Goal: Task Accomplishment & Management: Complete application form

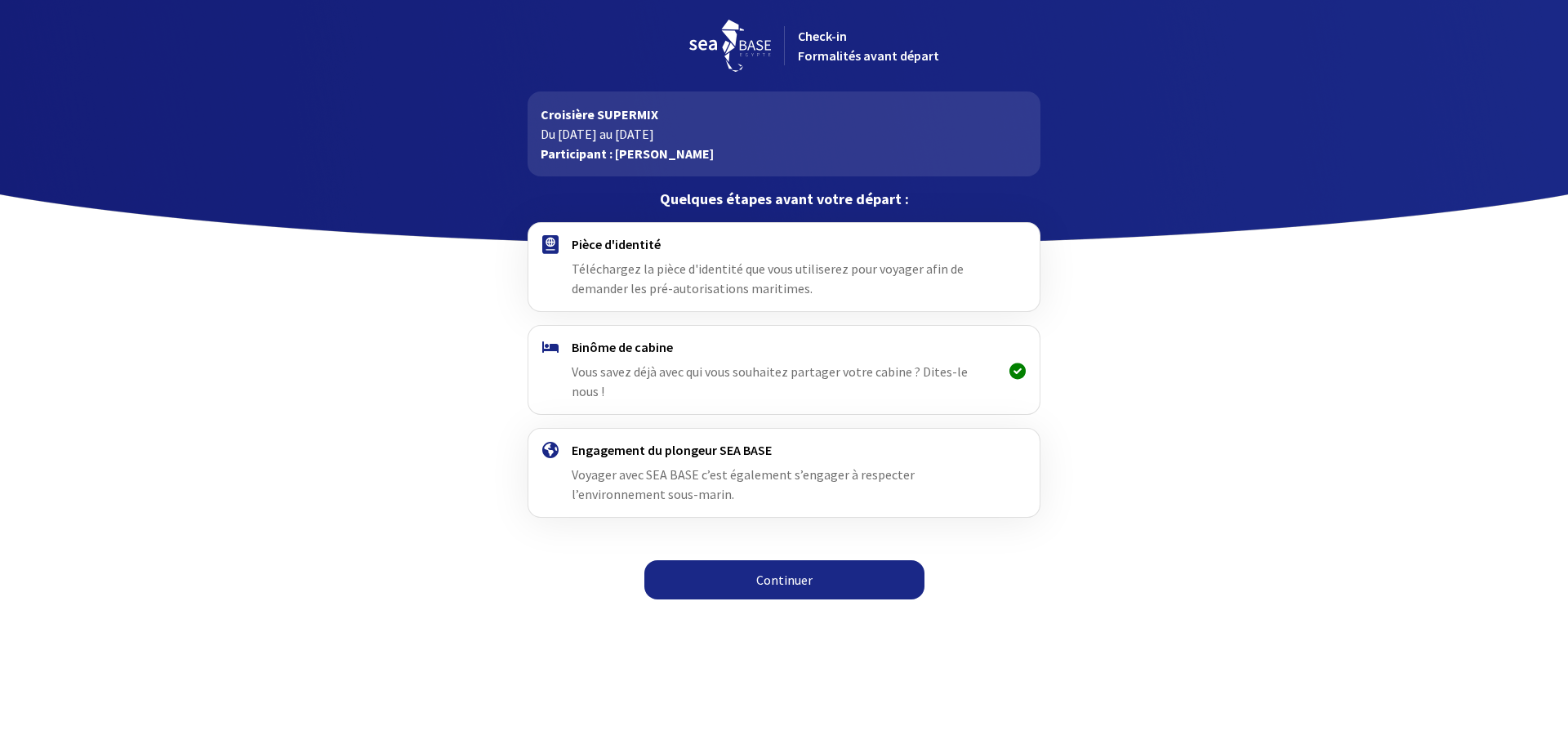
click at [680, 280] on span "Téléchargez la pièce d'identité que vous utiliserez pour voyager afin de demand…" at bounding box center [767, 278] width 392 height 36
click at [768, 561] on link "Continuer" at bounding box center [784, 580] width 280 height 39
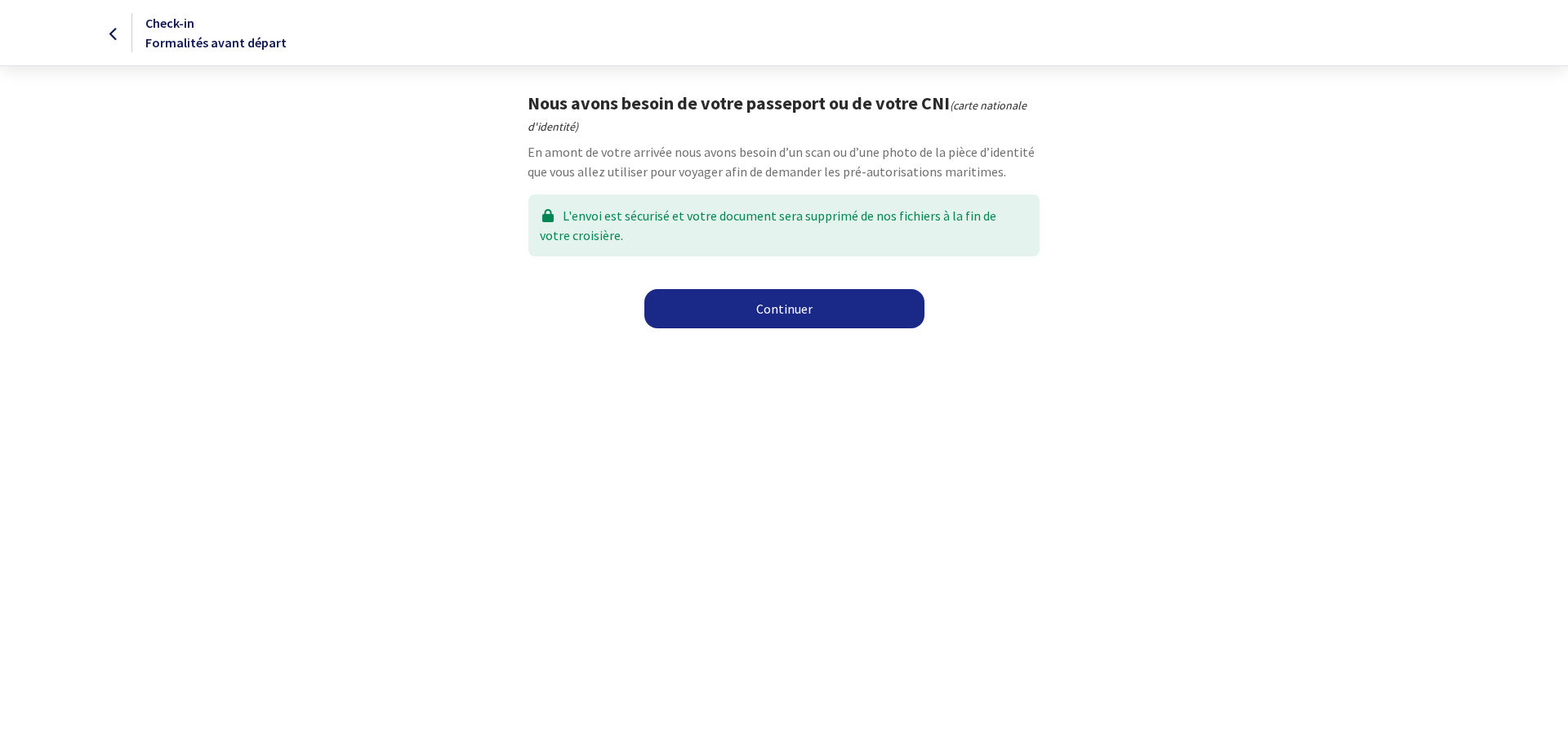
click at [775, 315] on link "Continuer" at bounding box center [784, 309] width 280 height 39
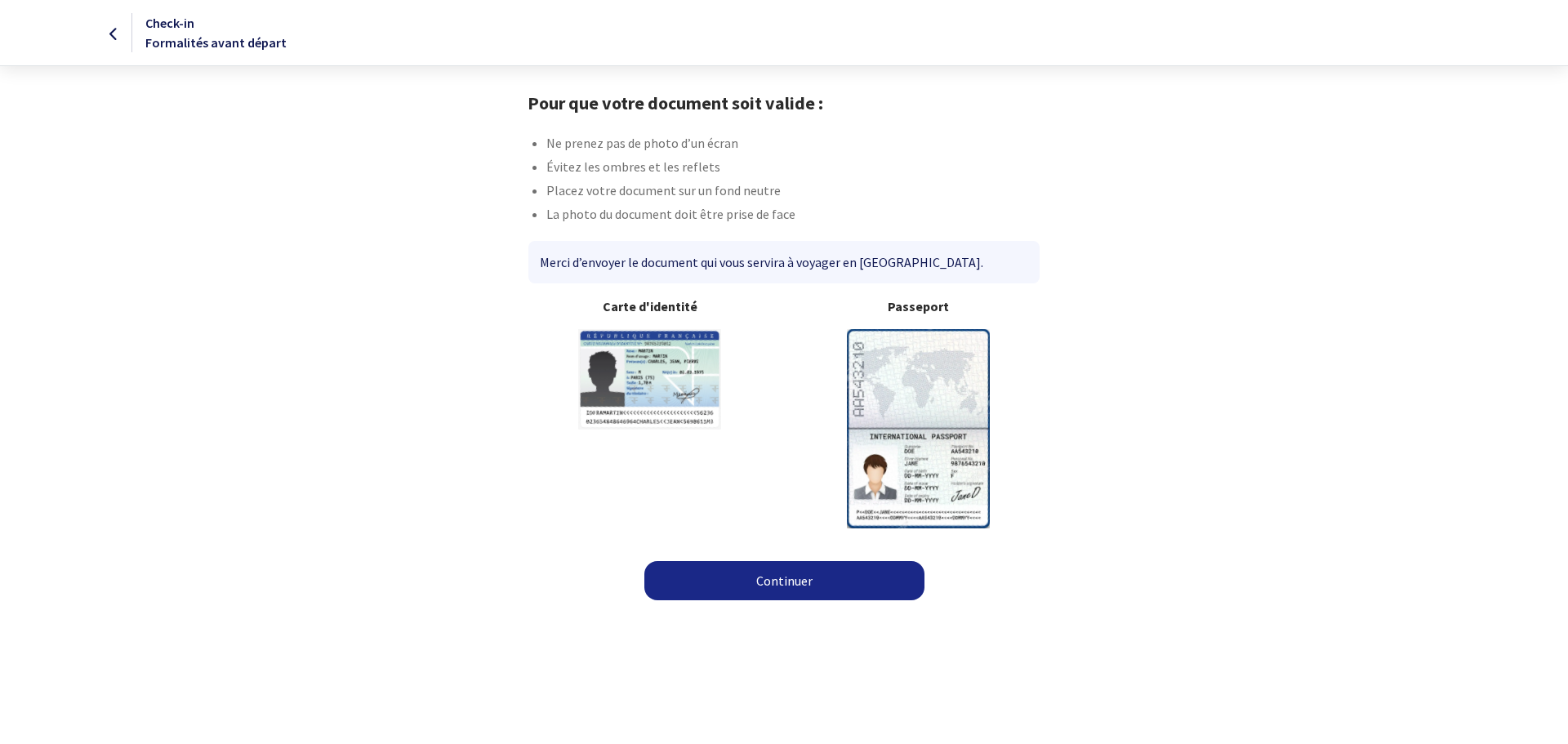
click at [801, 580] on link "Continuer" at bounding box center [784, 581] width 280 height 39
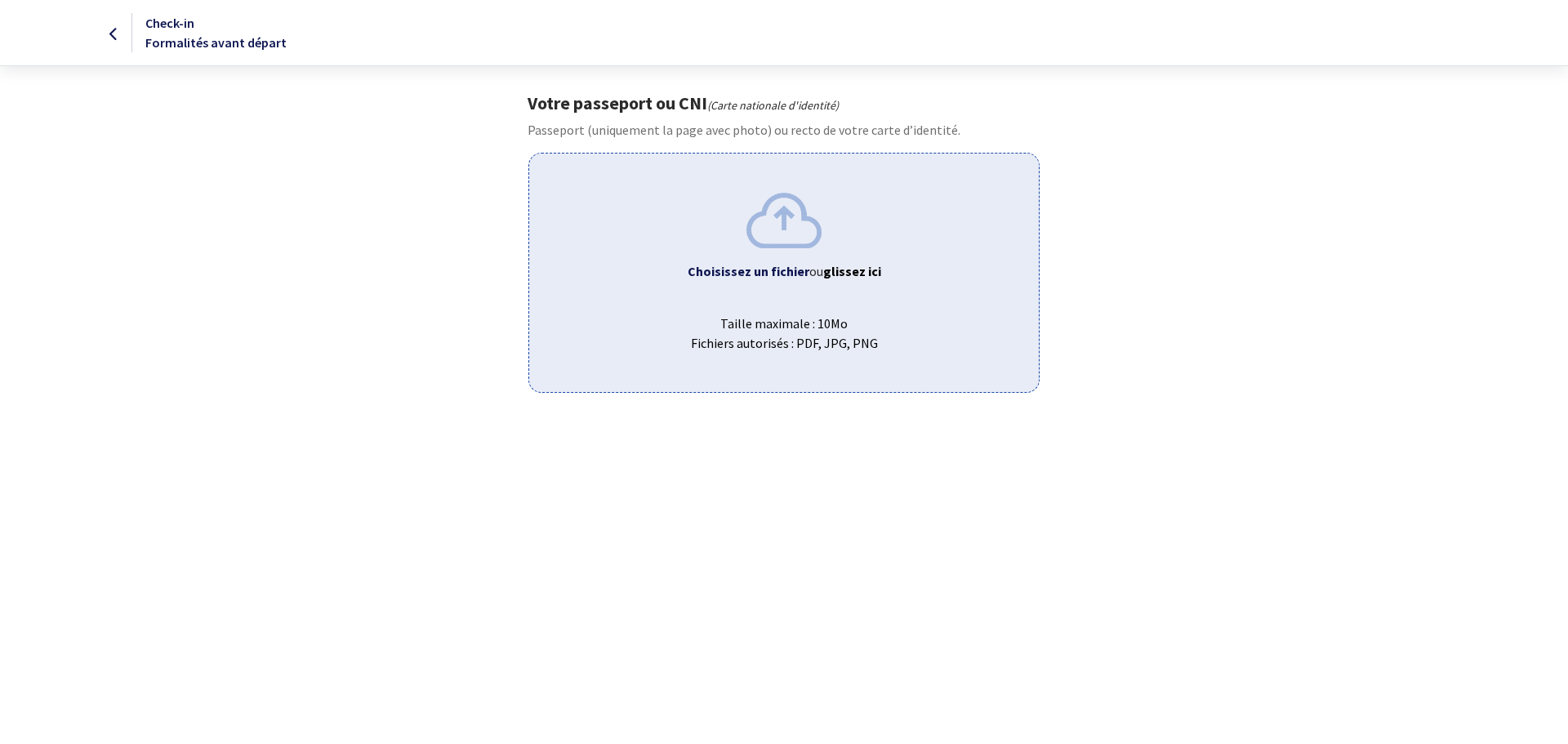
click at [794, 280] on span "Choisissez un fichier ou glissez ici" at bounding box center [783, 270] width 483 height 19
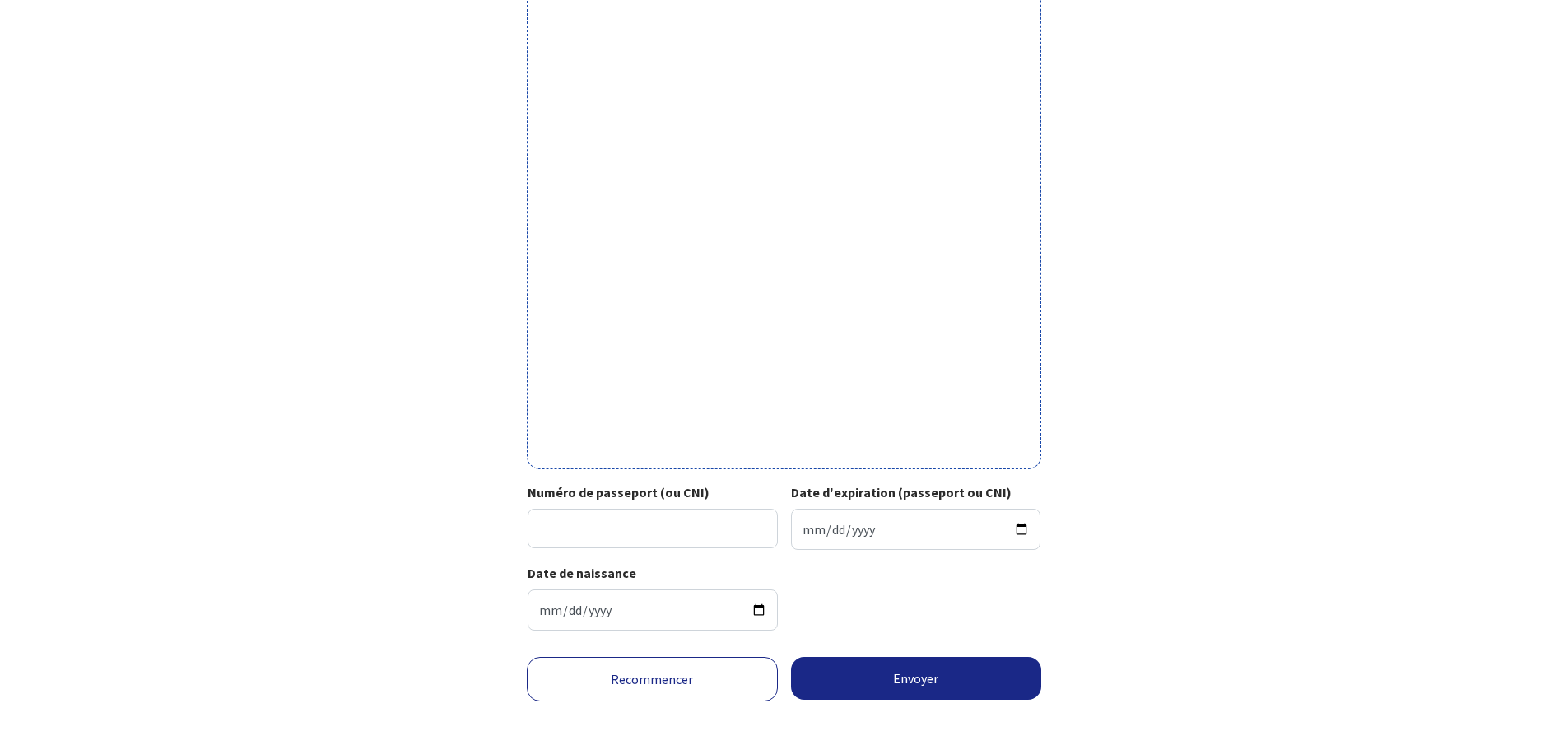
scroll to position [362, 0]
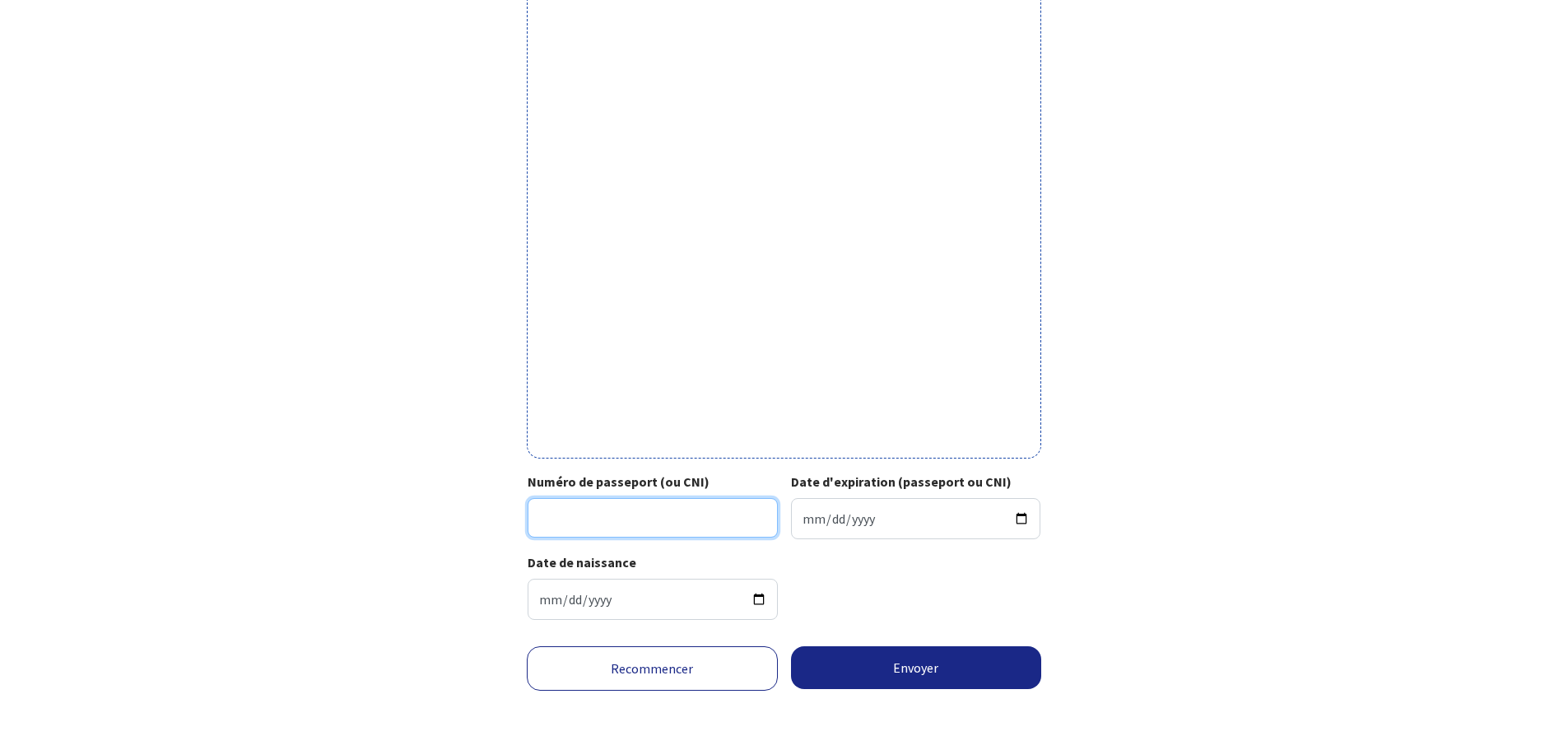
click at [564, 512] on input "Numéro de passeport (ou CNI)" at bounding box center [653, 517] width 250 height 40
type input "23HE90122"
click at [854, 519] on input "Date d'expiration (passeport ou CNI)" at bounding box center [917, 518] width 250 height 41
drag, startPoint x: 795, startPoint y: 516, endPoint x: 804, endPoint y: 520, distance: 9.8
click at [798, 516] on input "Date d'expiration (passeport ou CNI)" at bounding box center [917, 518] width 250 height 41
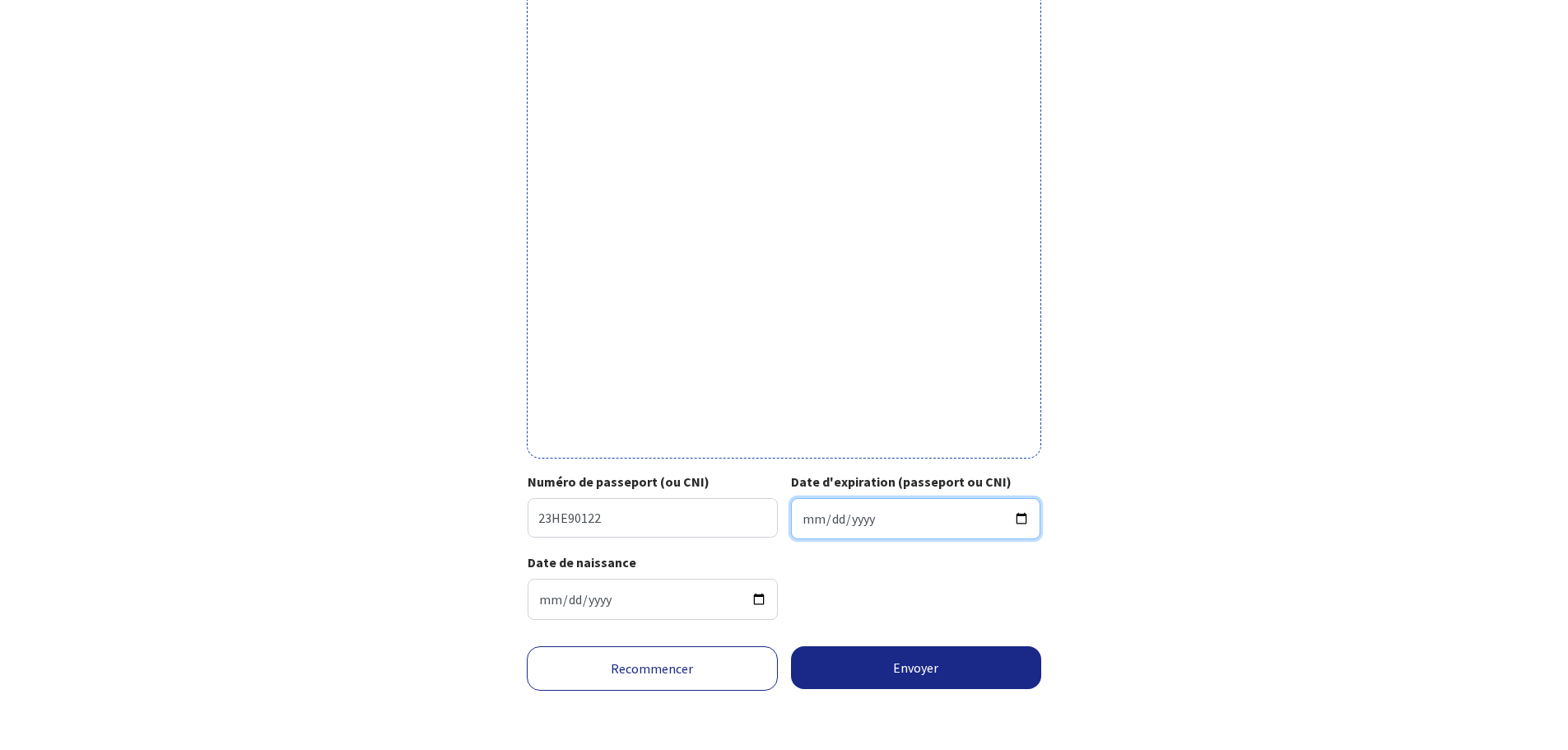
click at [804, 520] on input "Date d'expiration (passeport ou CNI)" at bounding box center [917, 518] width 250 height 41
type input "2033-07-26"
click at [969, 600] on div "Date de naissance 1961-02-04" at bounding box center [784, 593] width 513 height 81
click at [956, 664] on button "Envoyer" at bounding box center [917, 667] width 251 height 43
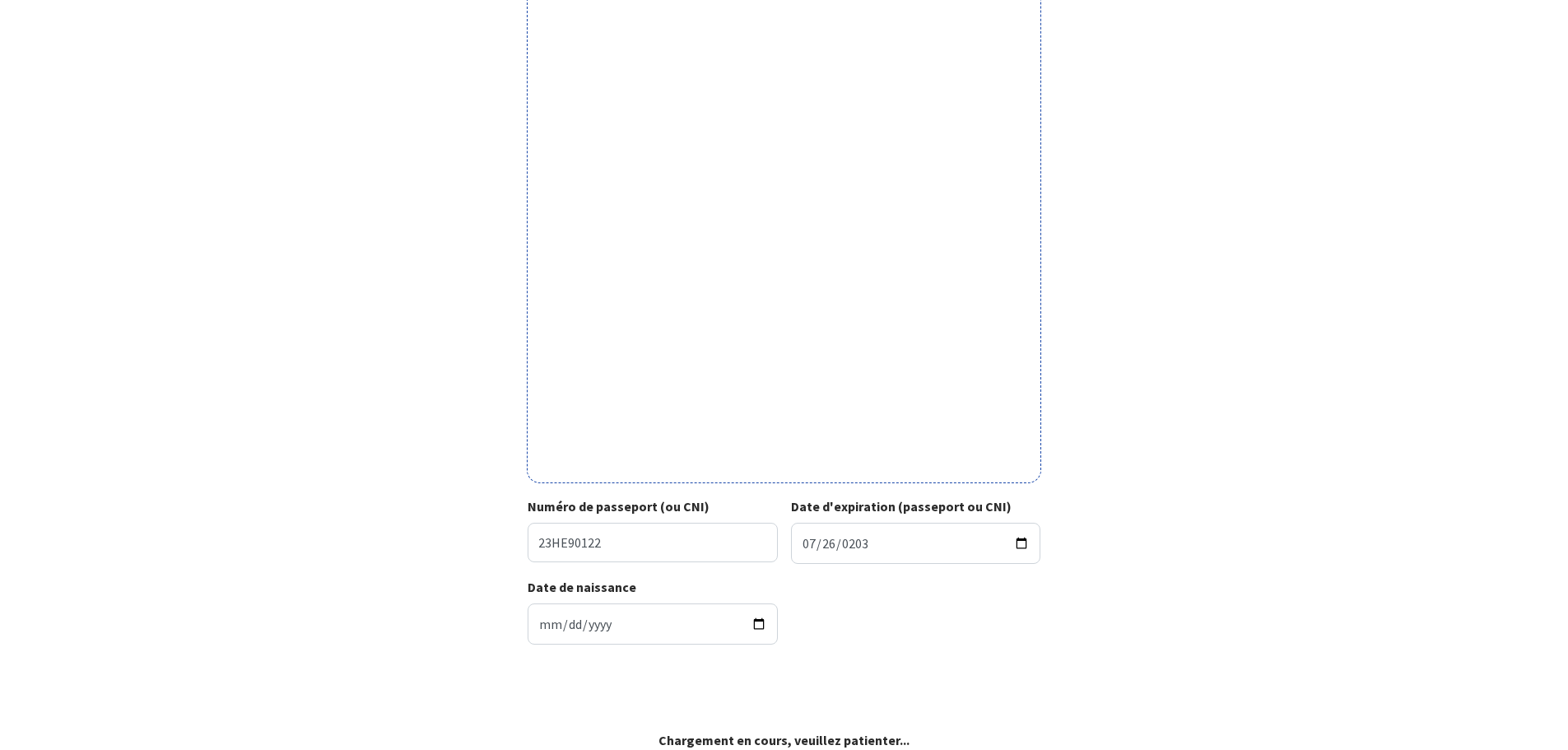
scroll to position [337, 0]
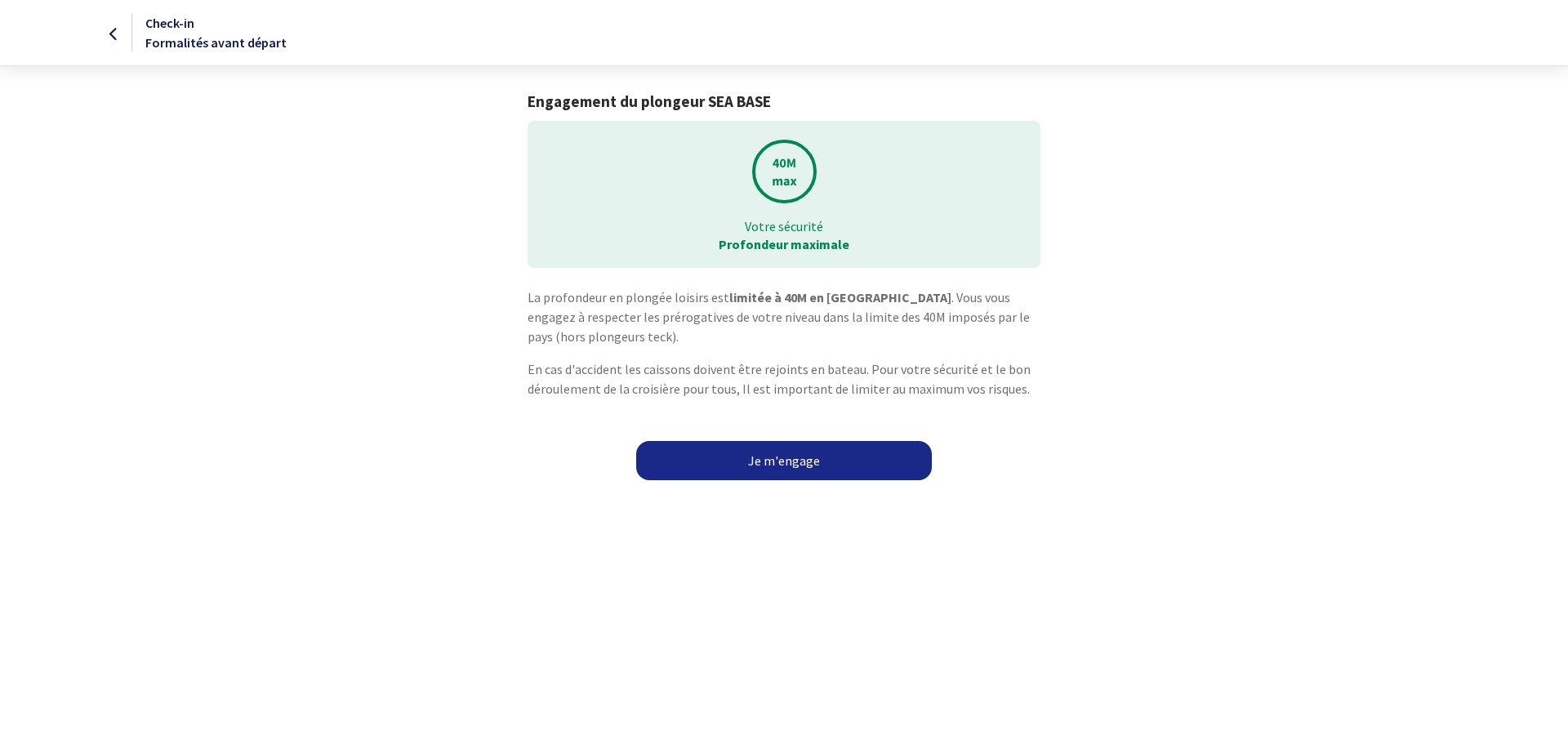
click at [800, 469] on link "Je m'engage" at bounding box center [784, 460] width 296 height 39
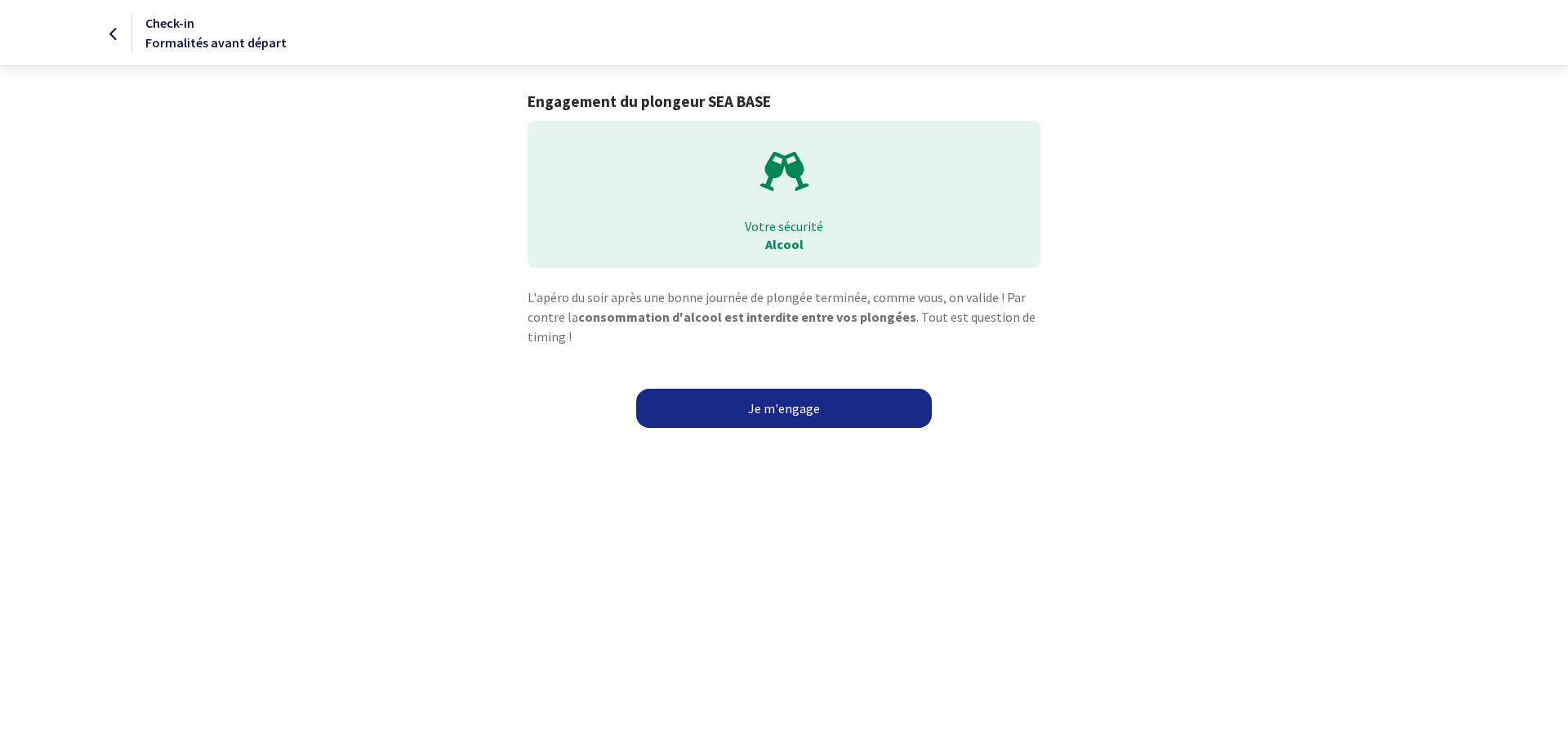
click at [800, 415] on link "Je m'engage" at bounding box center [784, 408] width 296 height 39
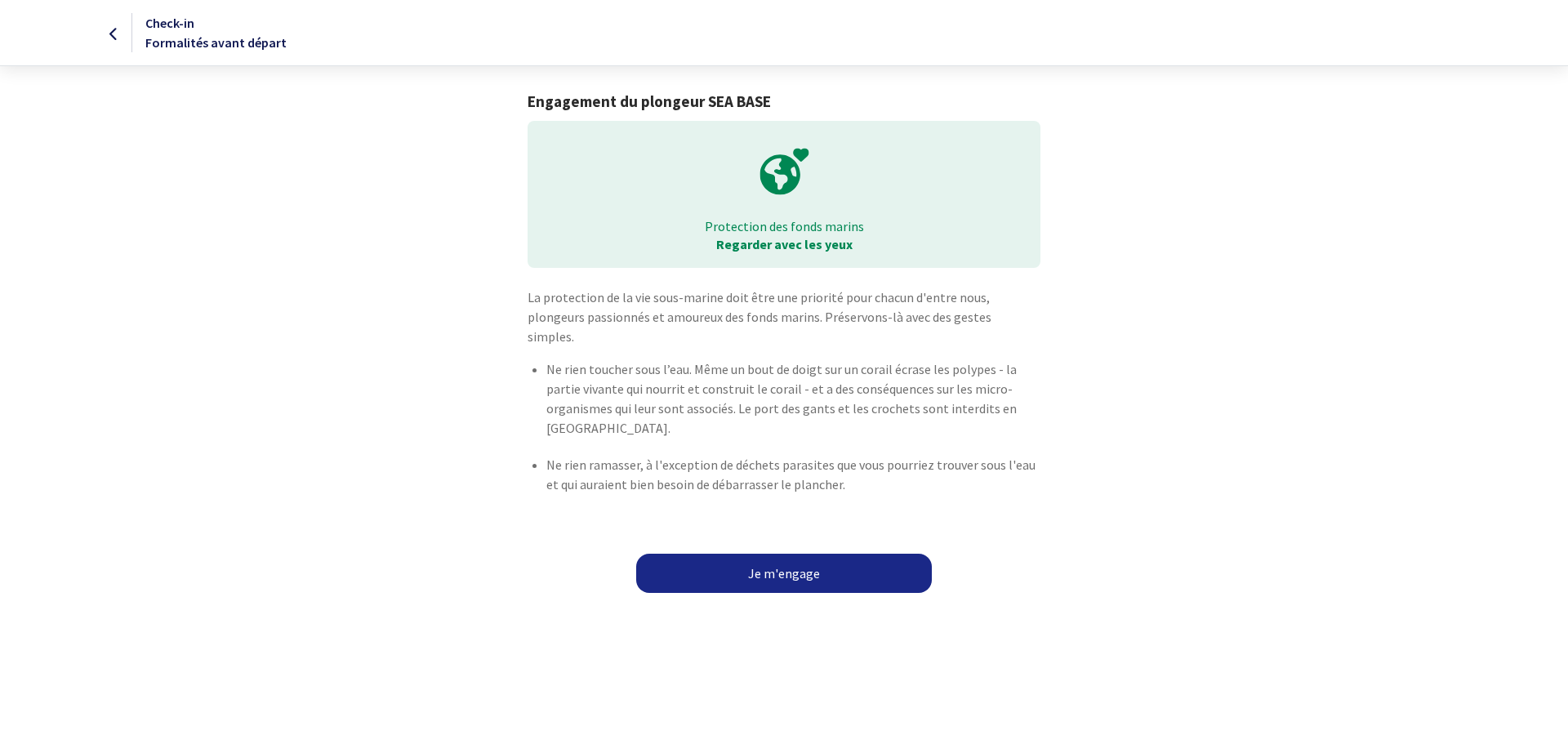
click at [798, 555] on link "Je m'engage" at bounding box center [784, 573] width 296 height 39
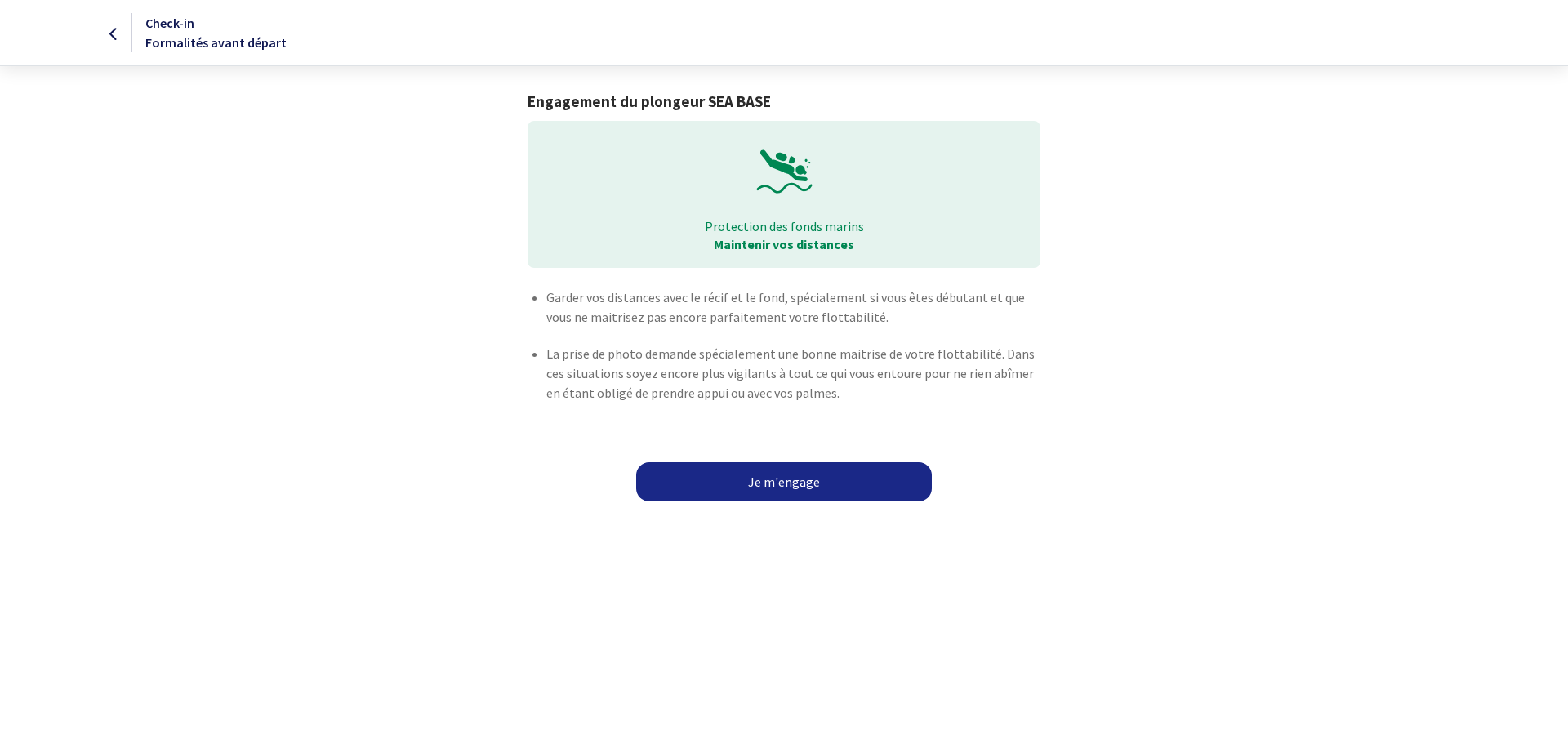
click at [781, 483] on link "Je m'engage" at bounding box center [784, 481] width 296 height 39
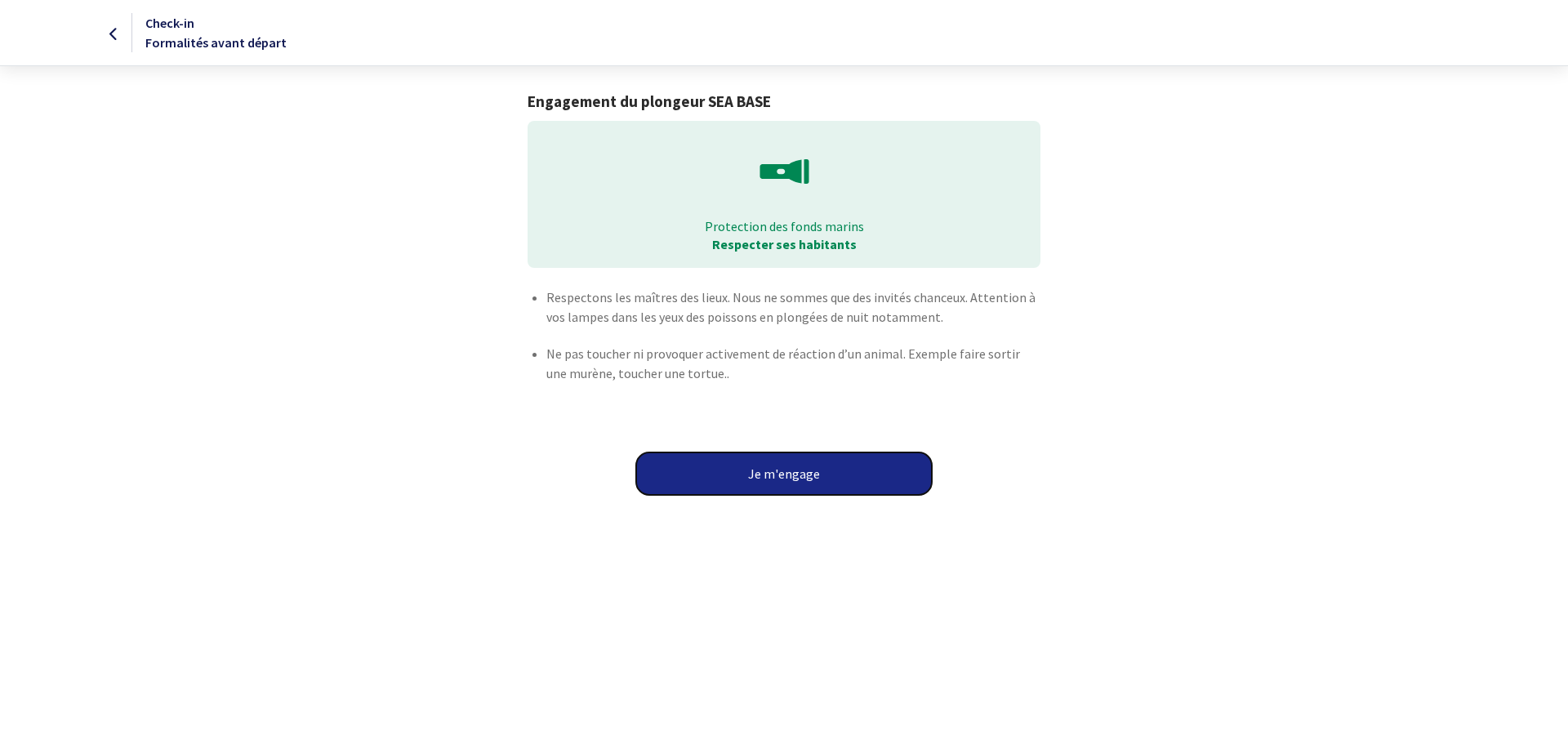
click at [788, 489] on button "Je m'engage" at bounding box center [784, 474] width 296 height 43
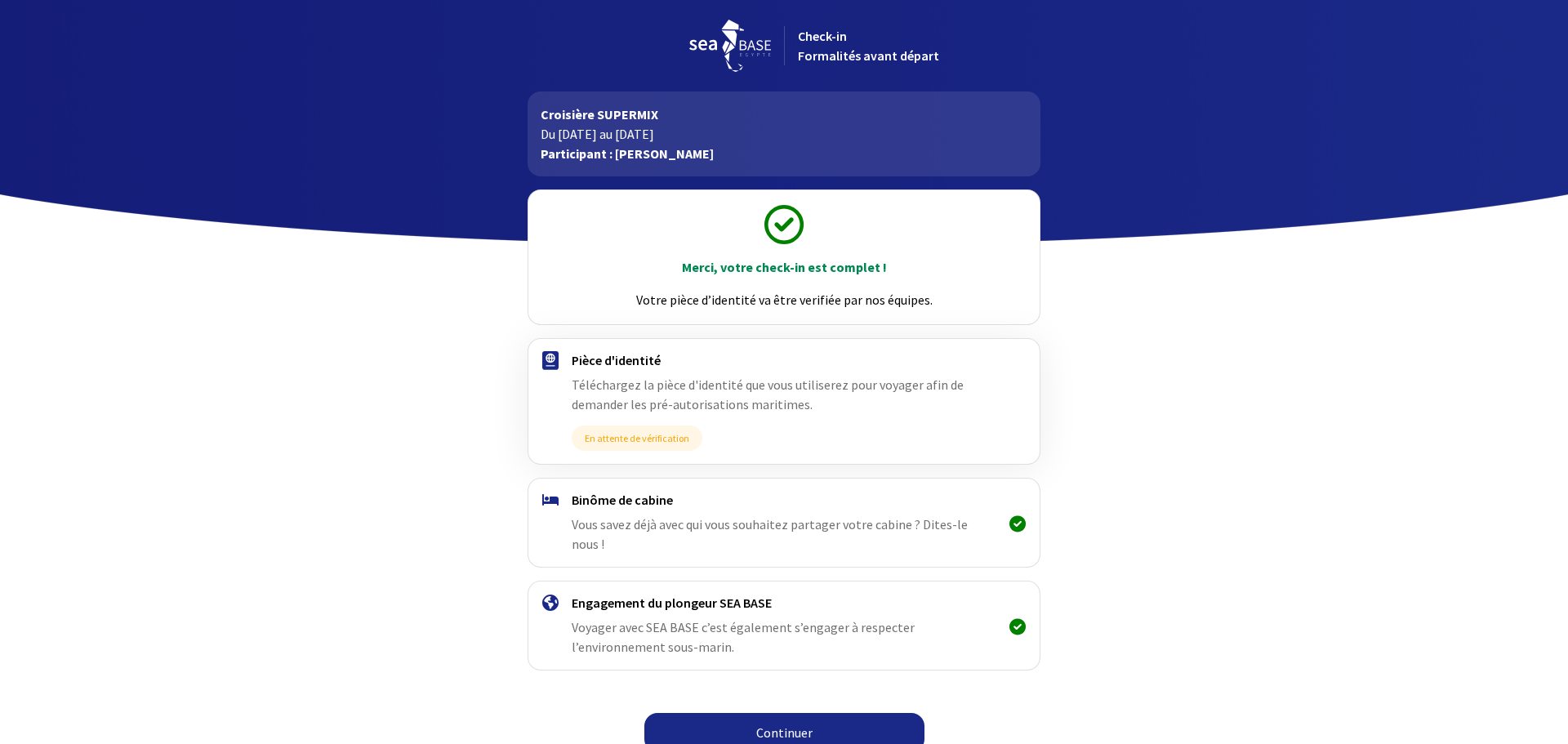
click at [853, 715] on link "Continuer" at bounding box center [784, 732] width 280 height 39
click at [797, 713] on link "Continuer" at bounding box center [784, 732] width 280 height 39
